Goal: Task Accomplishment & Management: Use online tool/utility

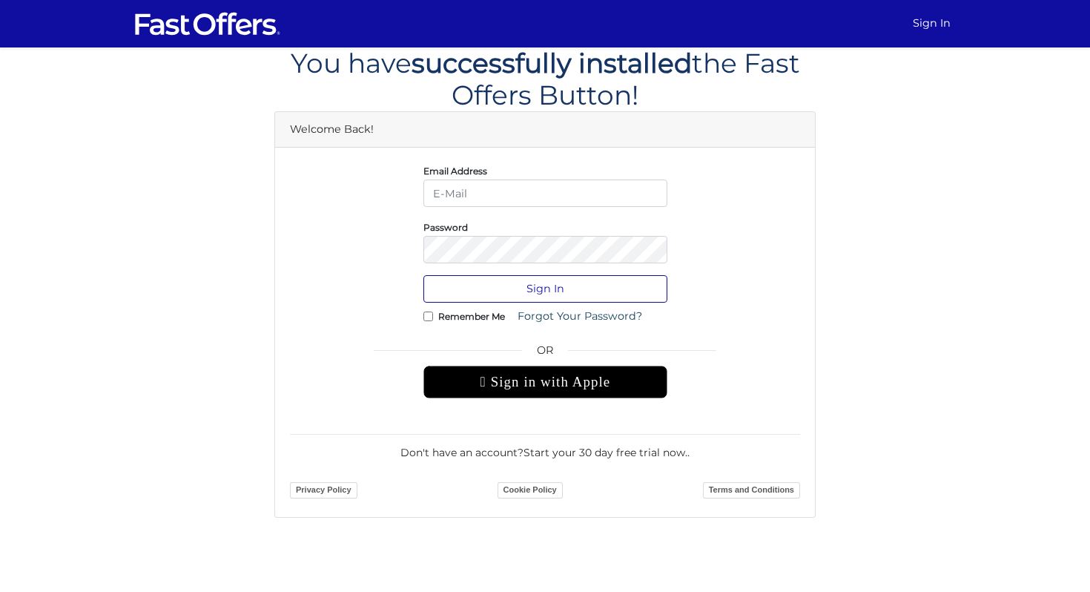
type input "[EMAIL_ADDRESS][DOMAIN_NAME]"
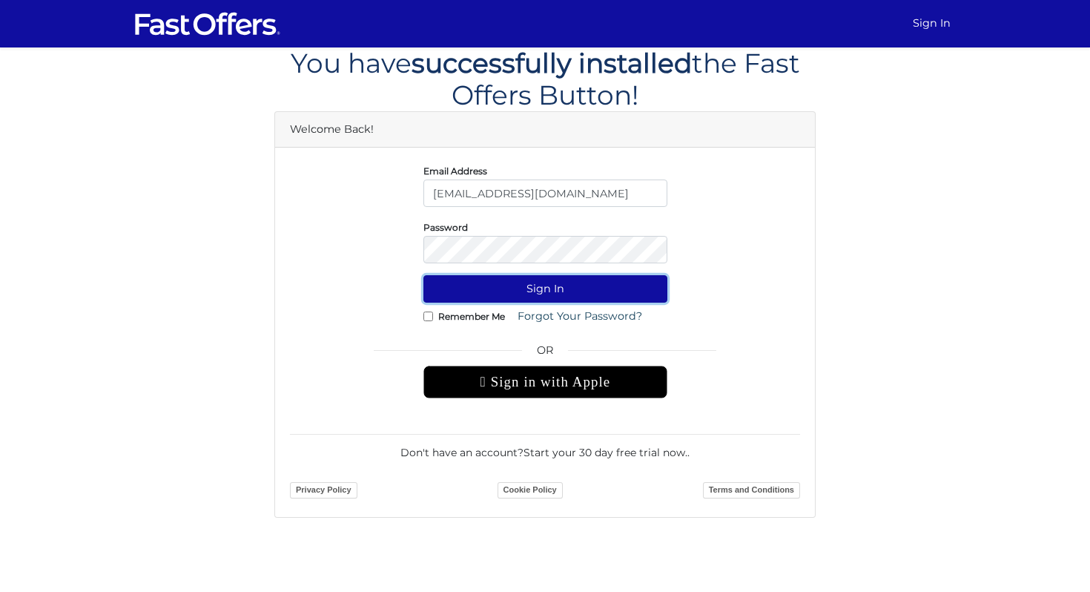
click at [574, 291] on button "Sign In" at bounding box center [545, 288] width 244 height 27
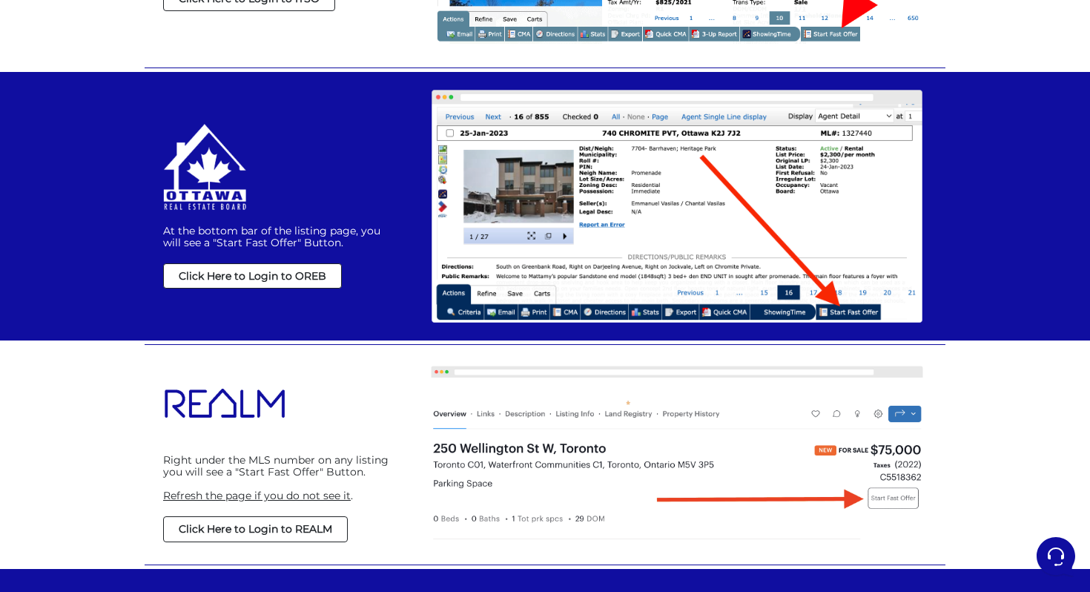
scroll to position [1192, 0]
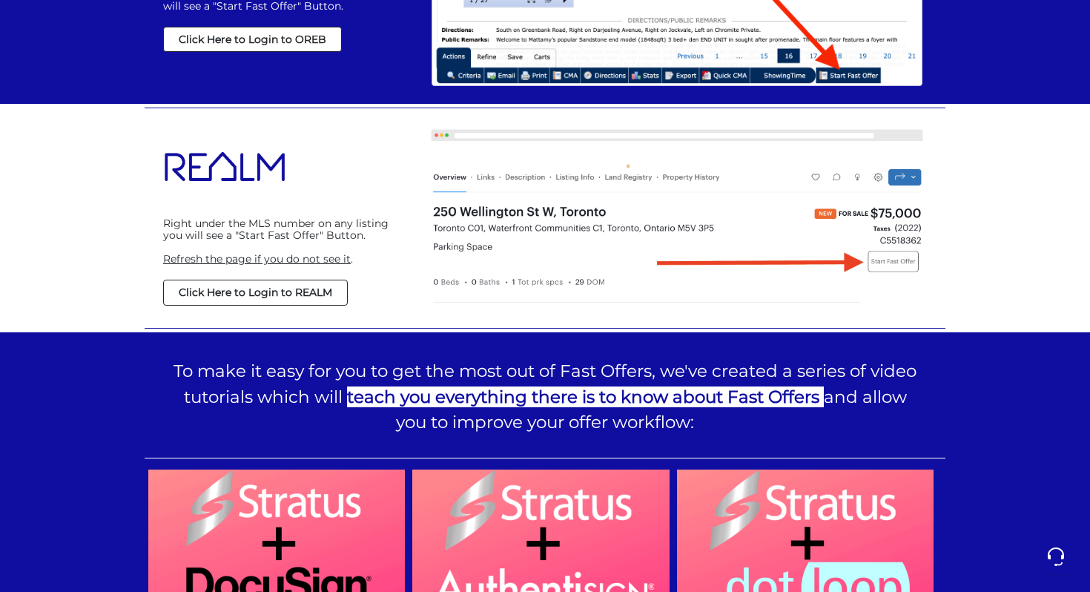
click at [213, 294] on strong "Click Here to Login to REALM" at bounding box center [256, 292] width 154 height 13
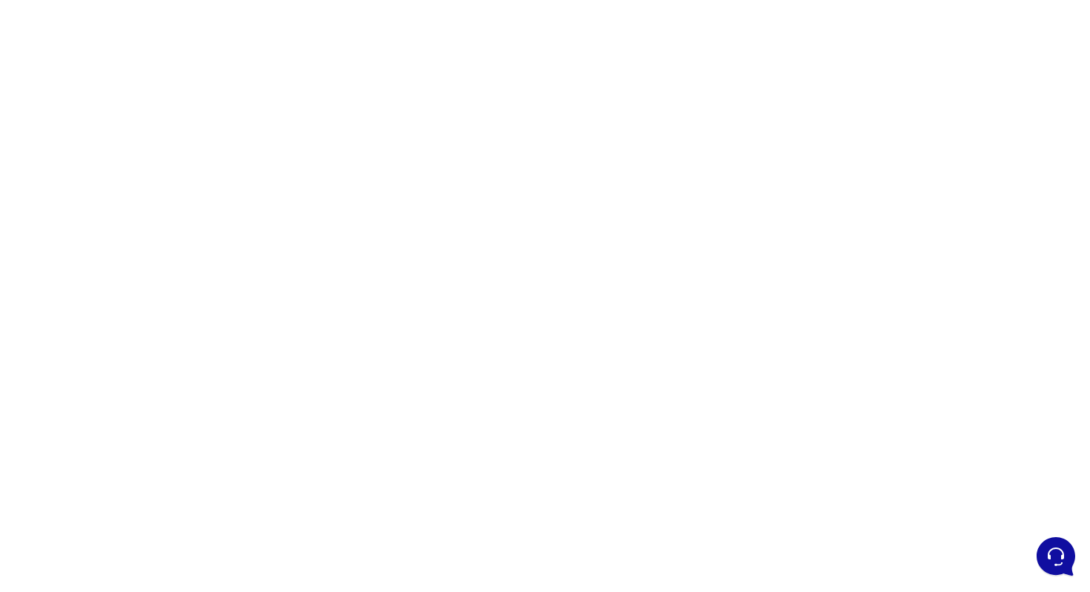
scroll to position [63, 0]
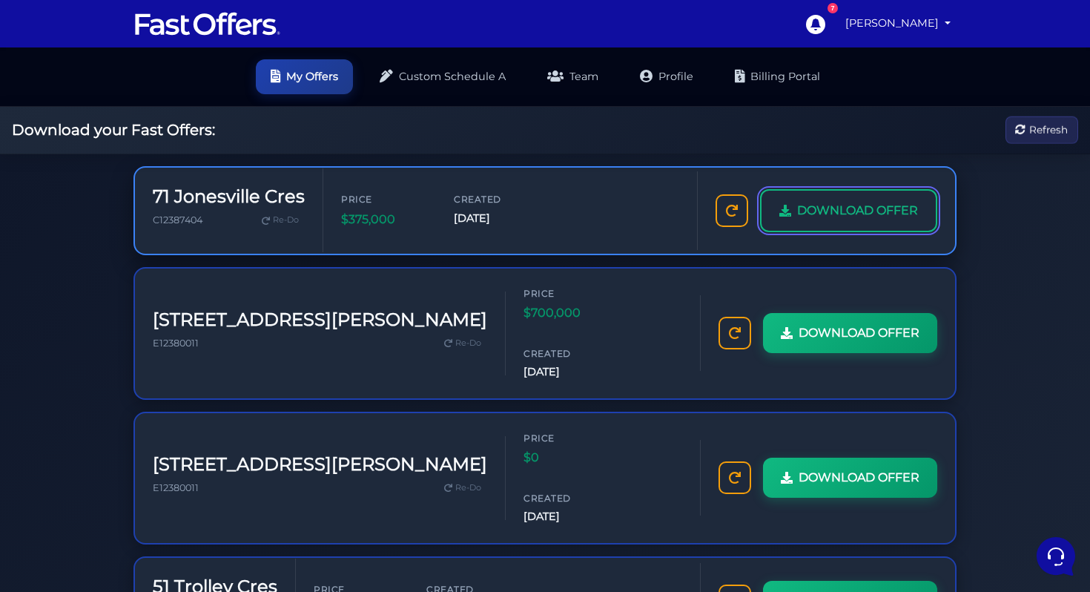
click at [811, 209] on span "DOWNLOAD OFFER" at bounding box center [857, 210] width 121 height 19
